Goal: Task Accomplishment & Management: Manage account settings

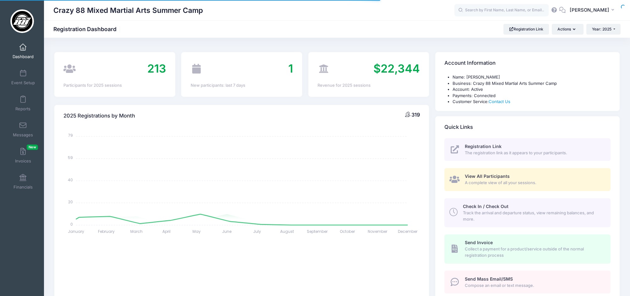
select select
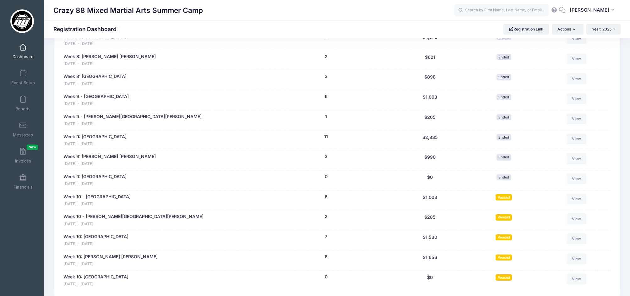
scroll to position [1259, 0]
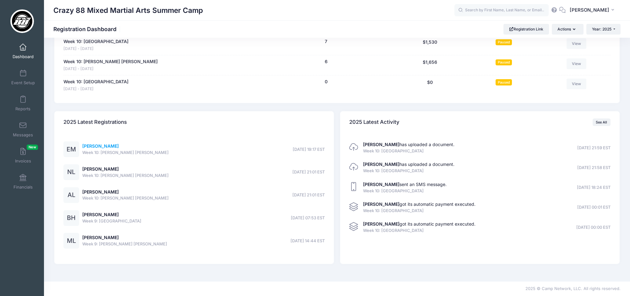
click at [97, 145] on link "[PERSON_NAME]" at bounding box center [100, 145] width 36 height 5
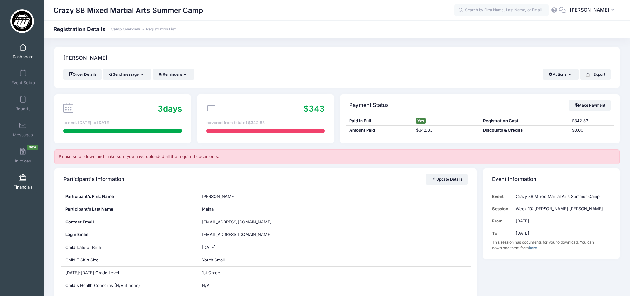
click at [27, 181] on link "Financials" at bounding box center [23, 181] width 30 height 22
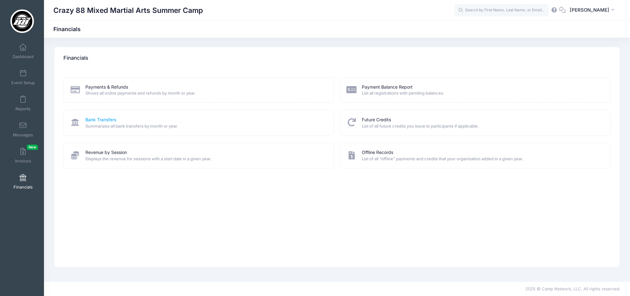
click at [101, 118] on link "Bank Transfers" at bounding box center [100, 119] width 31 height 7
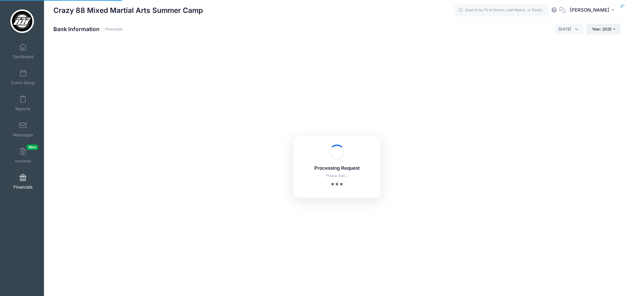
select select "10"
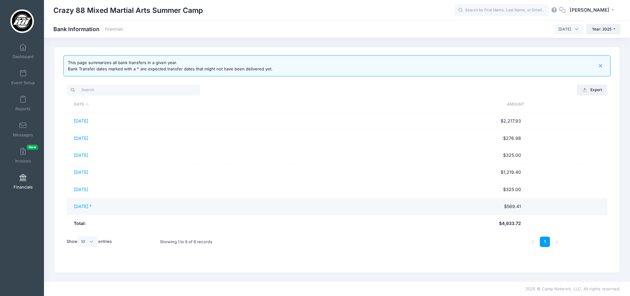
click at [89, 204] on td "[DATE] *" at bounding box center [181, 206] width 229 height 17
click at [87, 205] on link "[DATE] *" at bounding box center [83, 205] width 18 height 5
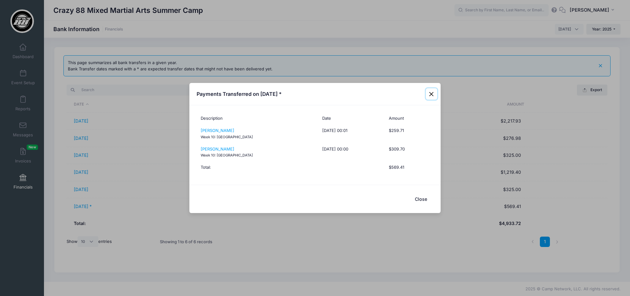
click at [433, 93] on button "Close" at bounding box center [431, 93] width 11 height 11
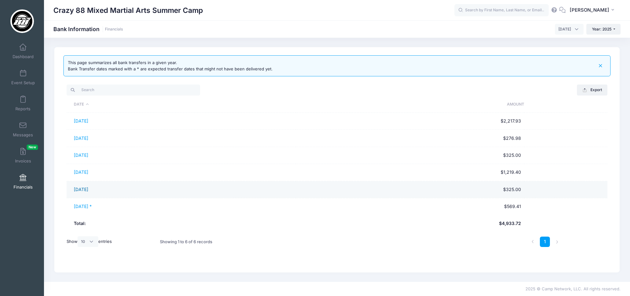
click at [87, 191] on link "08/15/2025" at bounding box center [81, 188] width 14 height 5
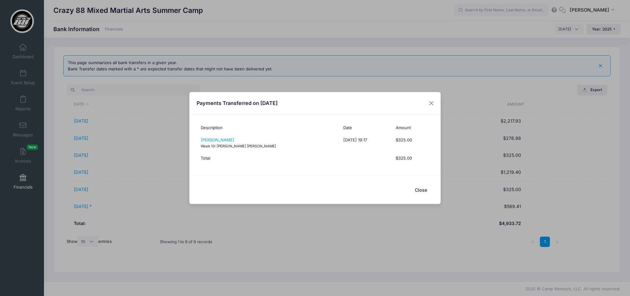
click at [422, 187] on button "Close" at bounding box center [420, 189] width 25 height 13
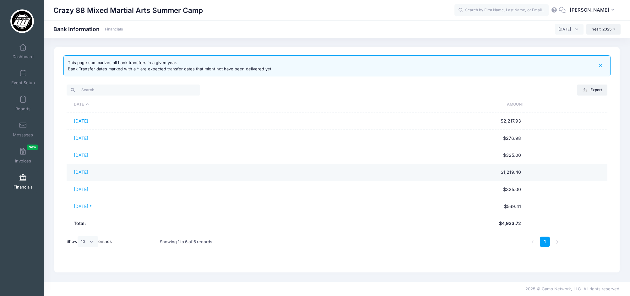
click at [82, 175] on td "08/13/2025" at bounding box center [181, 172] width 229 height 17
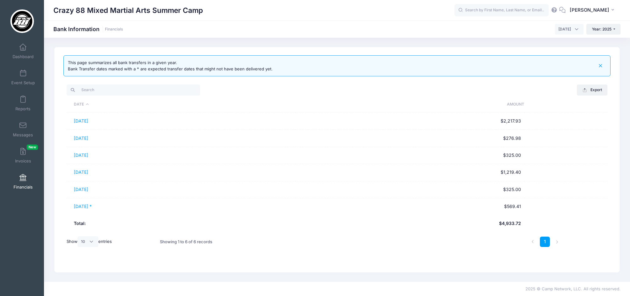
click at [83, 173] on link "08/13/2025" at bounding box center [81, 171] width 14 height 5
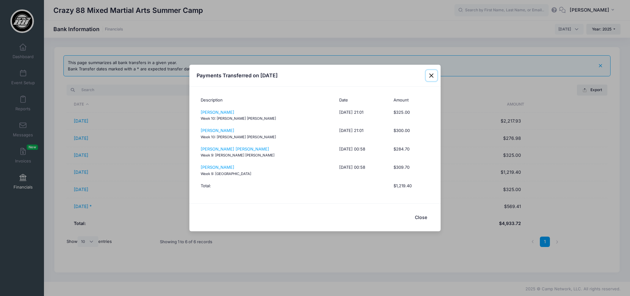
drag, startPoint x: 432, startPoint y: 75, endPoint x: 397, endPoint y: 79, distance: 34.4
click at [432, 75] on button "Close" at bounding box center [431, 75] width 11 height 11
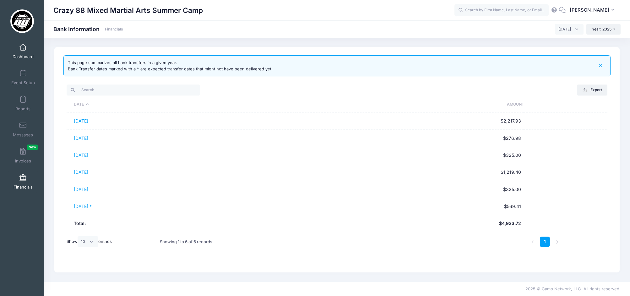
click at [23, 47] on span at bounding box center [23, 47] width 0 height 7
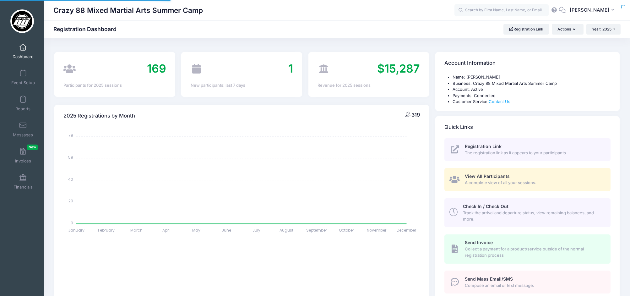
select select
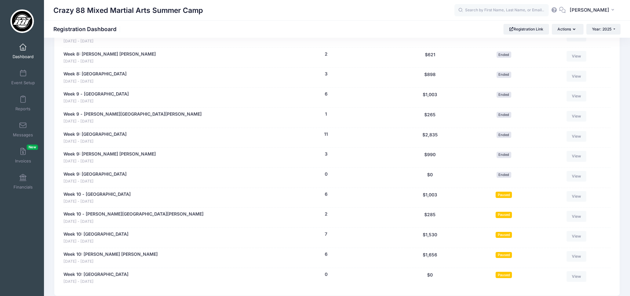
scroll to position [1259, 0]
